Goal: Transaction & Acquisition: Purchase product/service

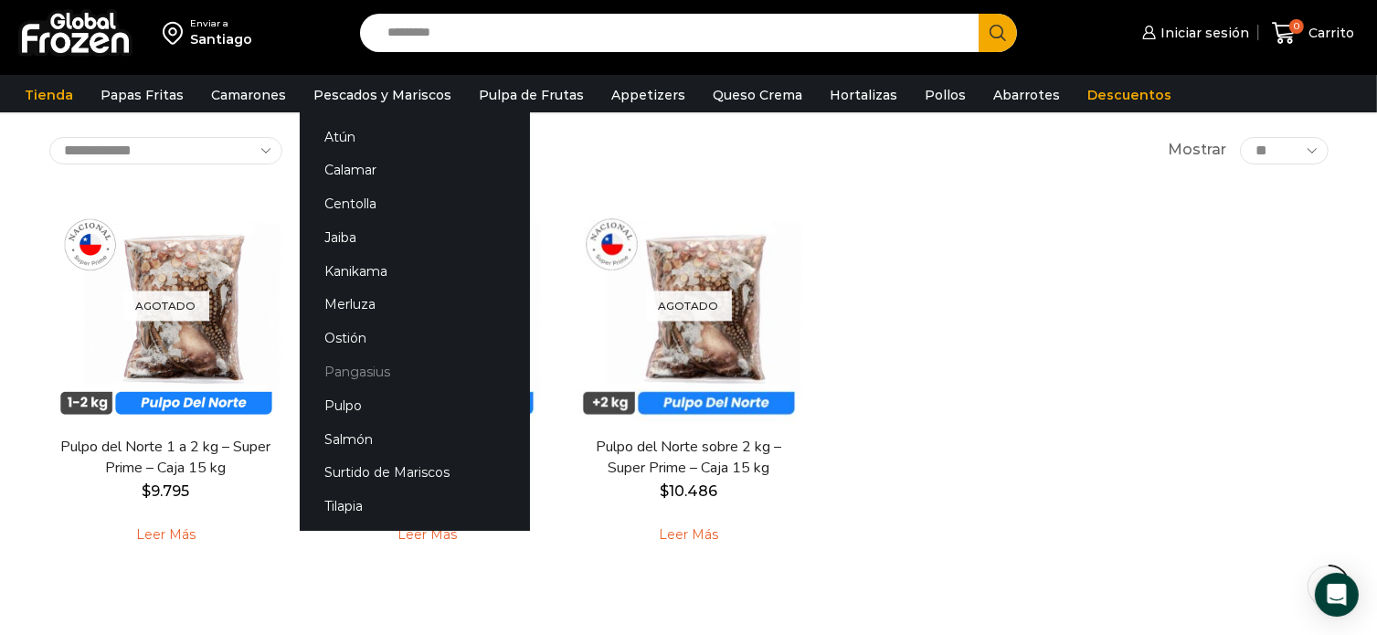
click at [343, 379] on link "Pangasius" at bounding box center [415, 372] width 230 height 34
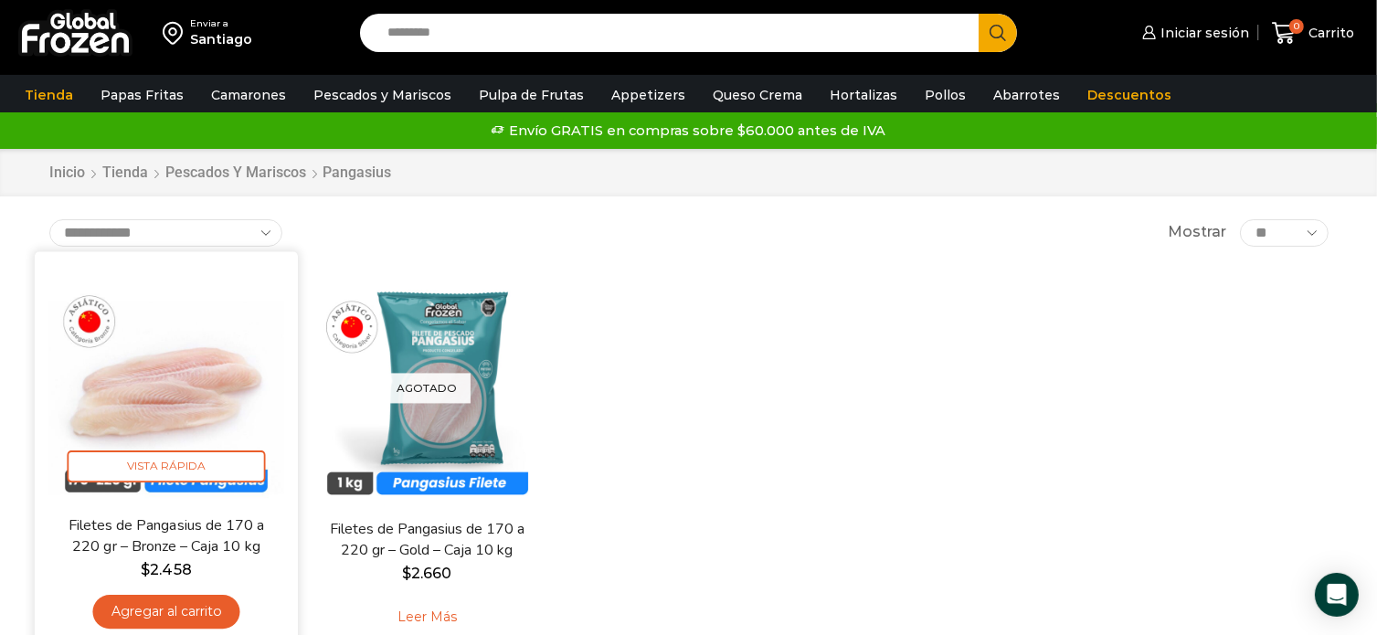
click at [161, 407] on img at bounding box center [166, 383] width 236 height 236
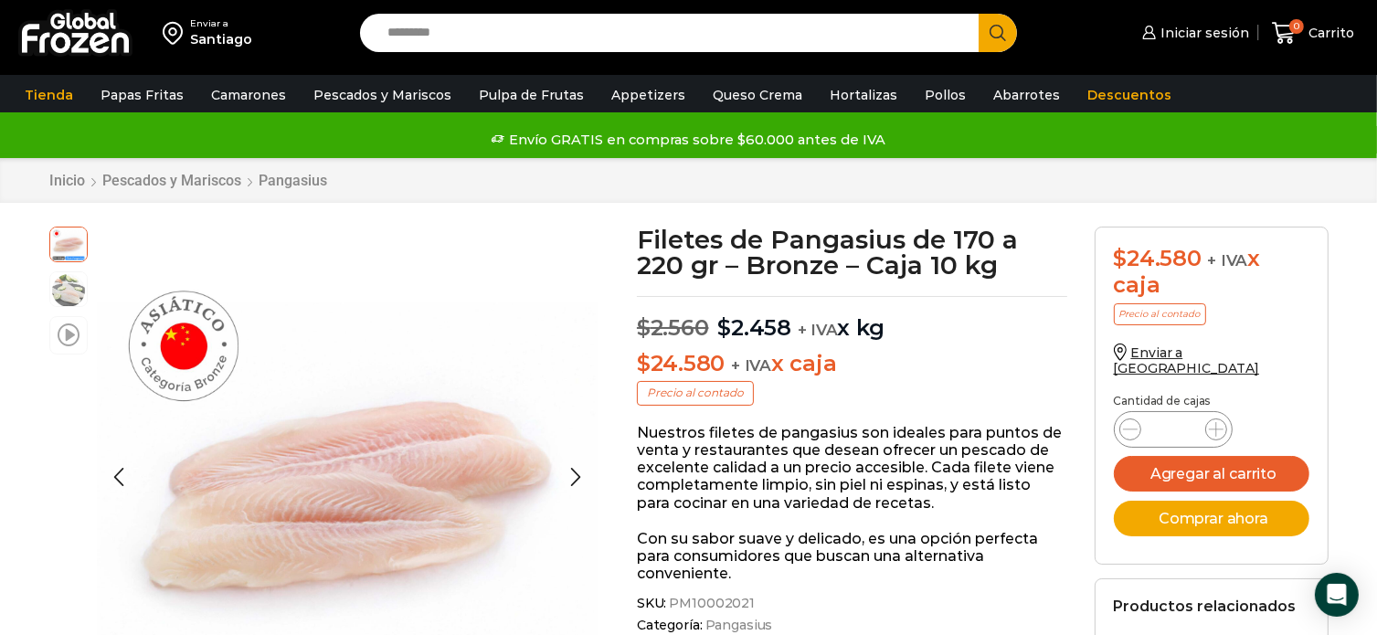
click at [71, 339] on span at bounding box center [69, 334] width 22 height 25
